Goal: Task Accomplishment & Management: Use online tool/utility

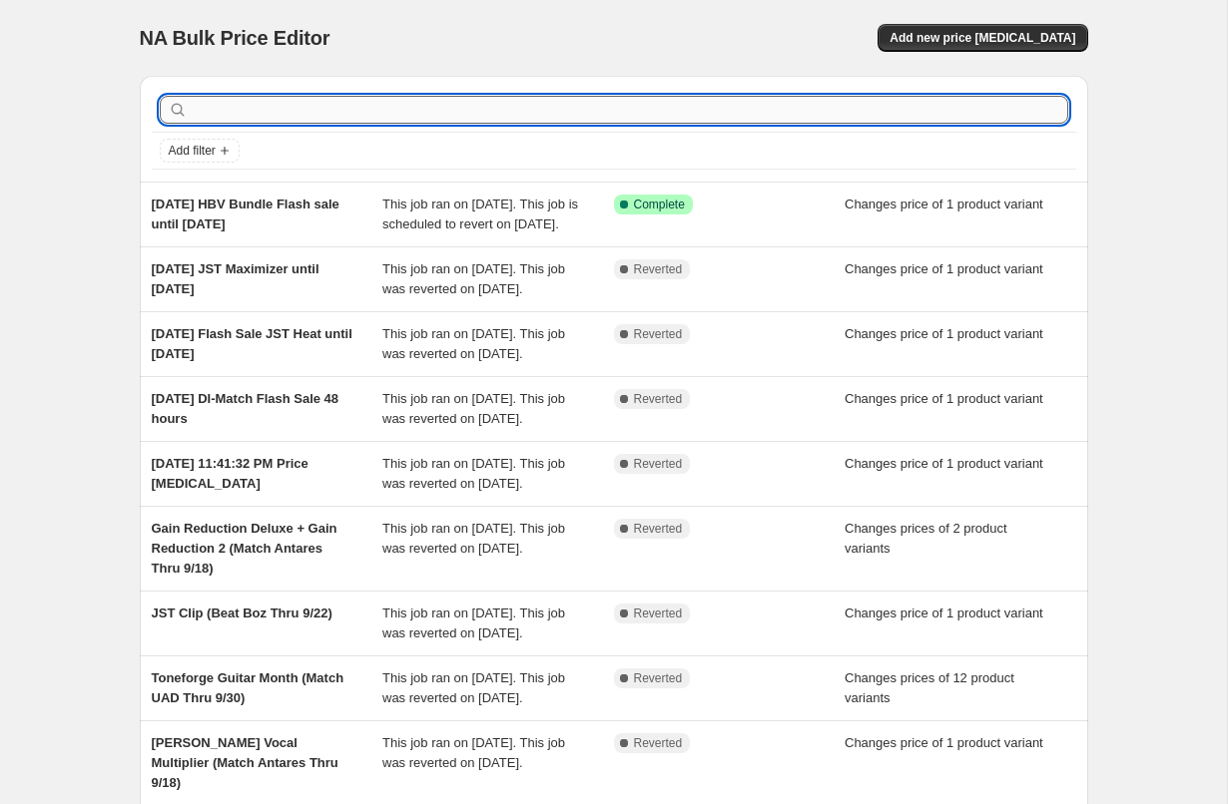
click at [360, 104] on input "text" at bounding box center [630, 110] width 876 height 28
type input "summer"
